Goal: Navigation & Orientation: Find specific page/section

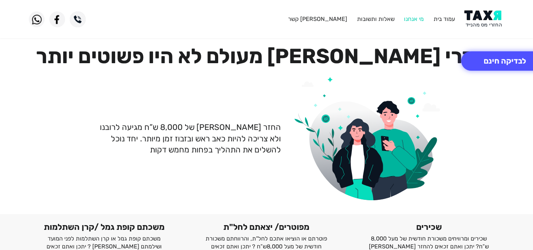
click at [423, 20] on link "מי אנחנו" at bounding box center [414, 18] width 20 height 7
